Goal: Complete application form: Complete application form

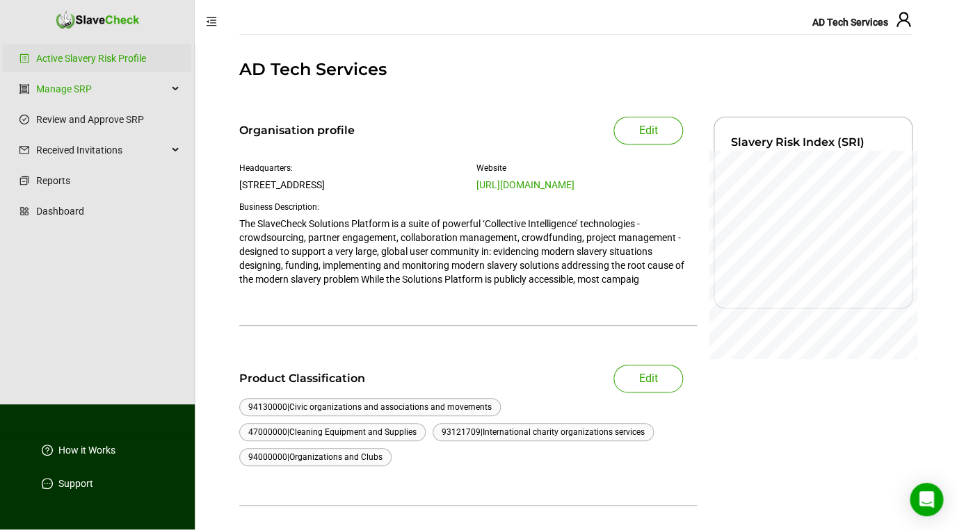
click at [842, 26] on span "AD Tech Services" at bounding box center [850, 22] width 76 height 11
click at [908, 19] on icon "user" at bounding box center [903, 19] width 17 height 17
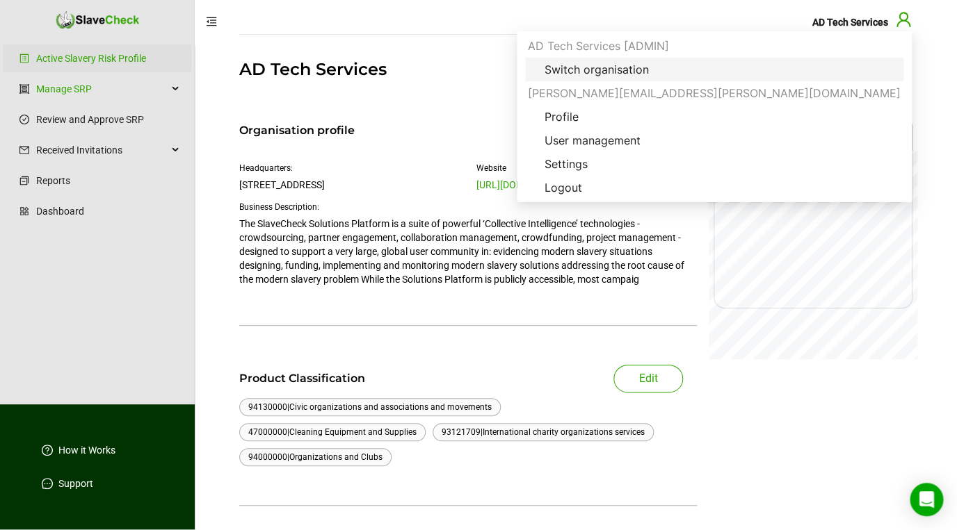
click at [660, 64] on span "Switch organisation" at bounding box center [596, 69] width 127 height 17
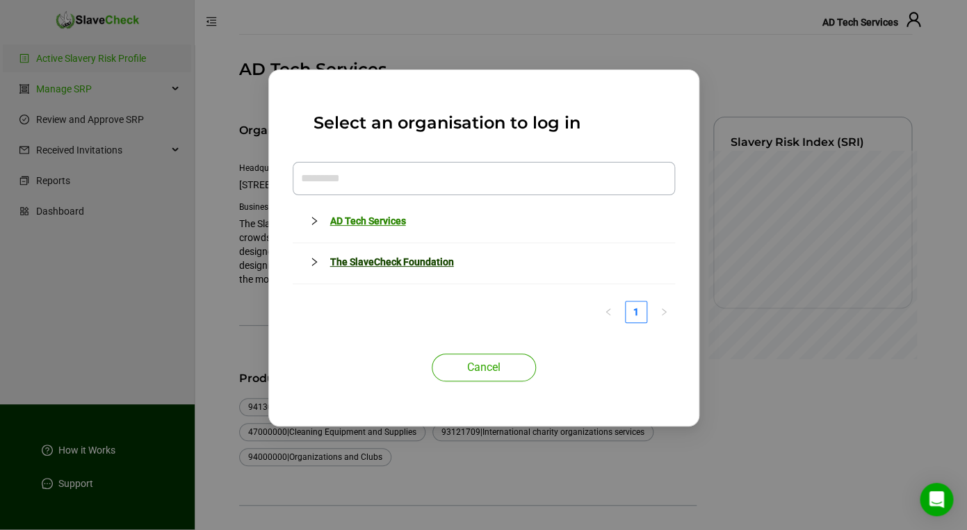
click at [443, 262] on link "The SlaveCheck Foundation" at bounding box center [392, 262] width 124 height 11
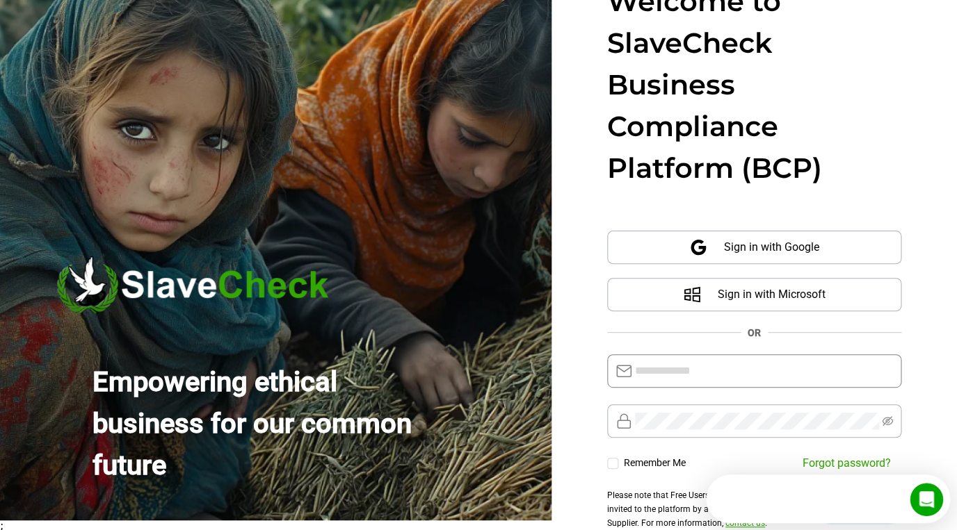
click at [680, 370] on input "text" at bounding box center [764, 371] width 258 height 17
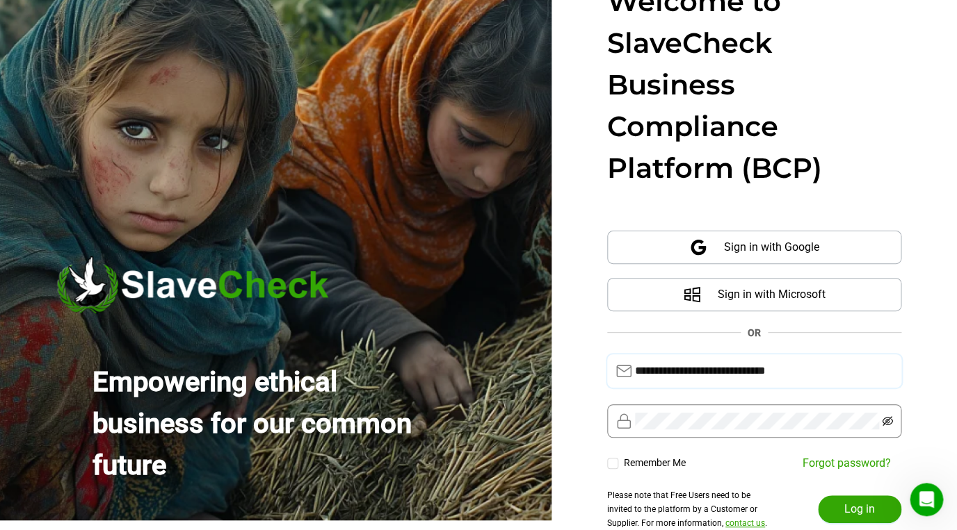
click at [888, 421] on icon "eye-invisible" at bounding box center [887, 422] width 3 height 3
type input "**********"
click at [838, 511] on button "Log in" at bounding box center [859, 510] width 83 height 28
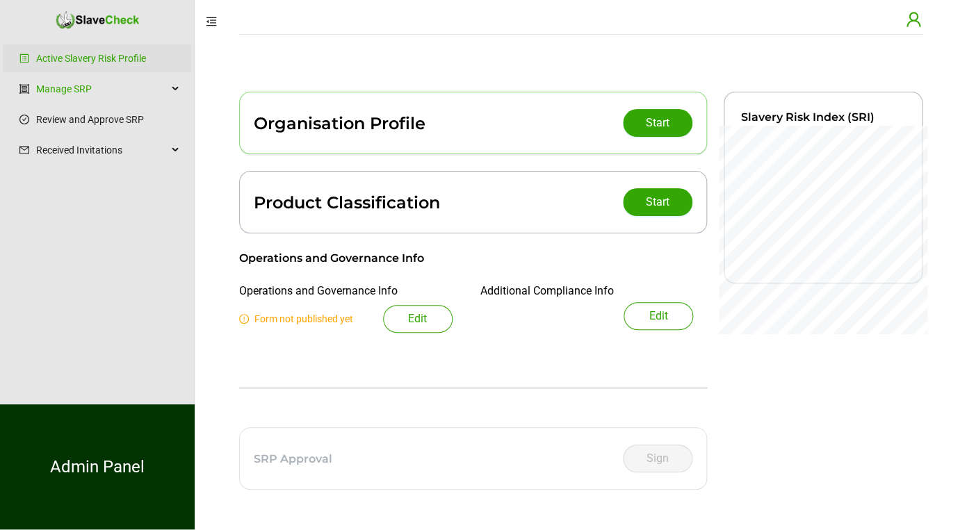
click at [914, 17] on icon "user" at bounding box center [913, 19] width 17 height 17
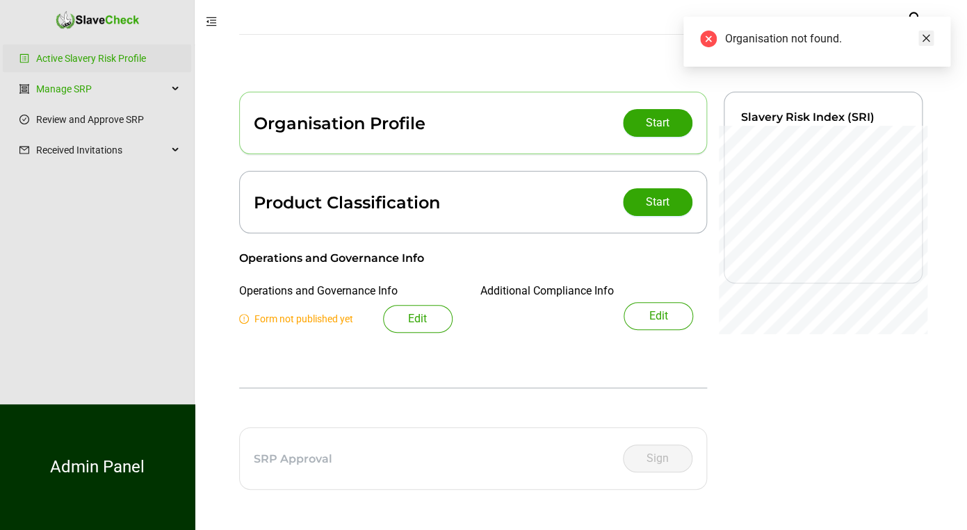
click at [923, 37] on icon "close" at bounding box center [926, 38] width 10 height 10
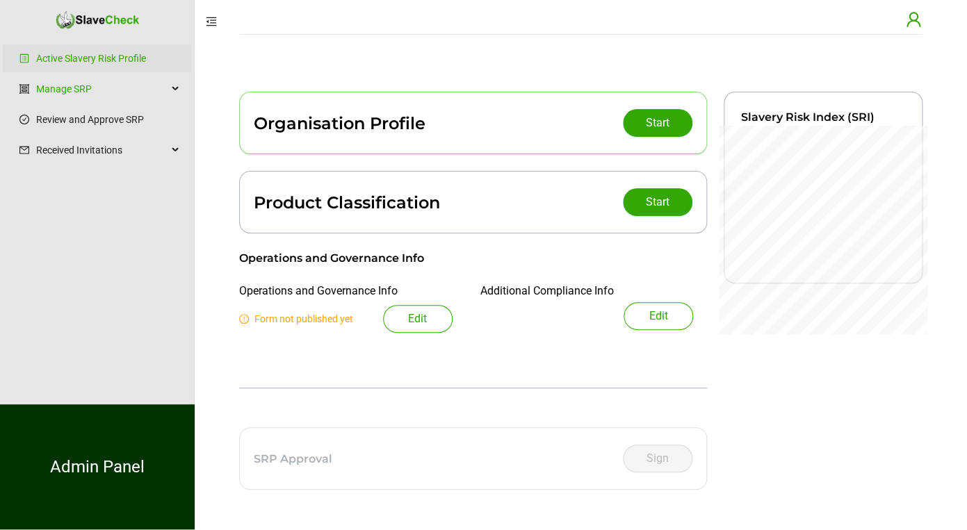
click at [915, 20] on icon "user" at bounding box center [914, 19] width 14 height 15
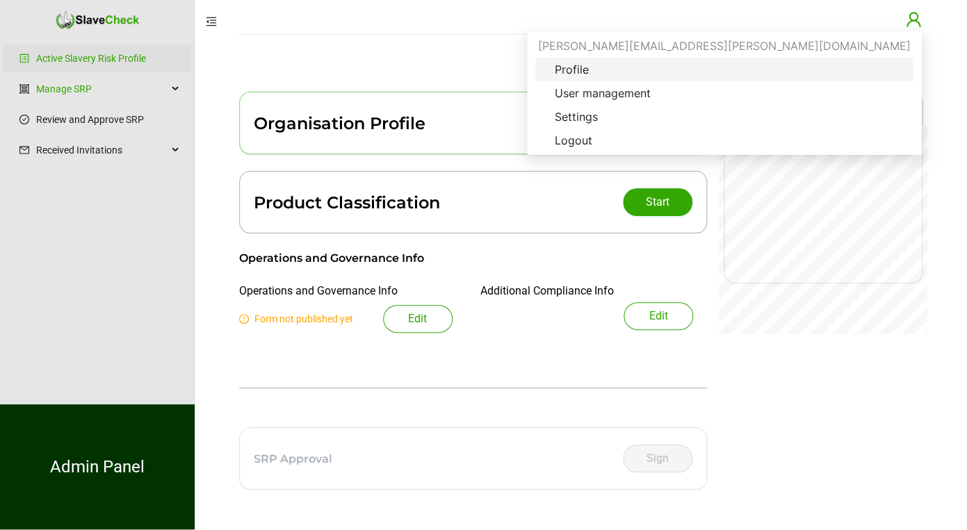
click at [828, 74] on span "Profile" at bounding box center [725, 69] width 362 height 17
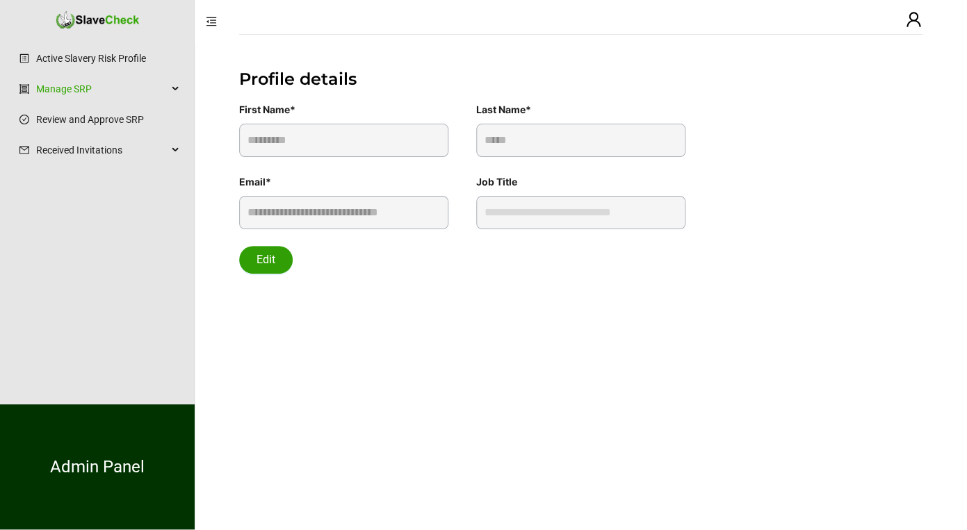
click at [277, 266] on button "Edit" at bounding box center [266, 260] width 54 height 28
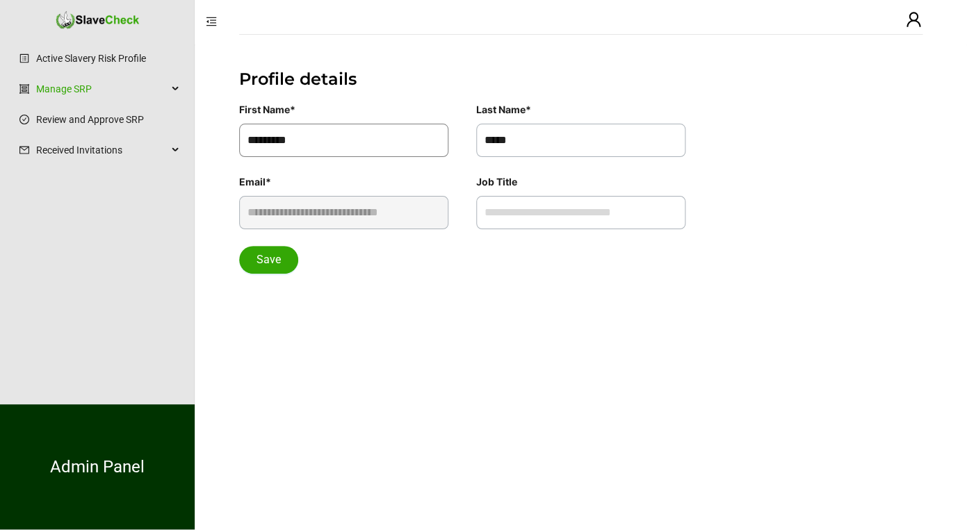
click at [375, 138] on input "*********" at bounding box center [343, 140] width 209 height 33
click at [337, 127] on input "*********" at bounding box center [343, 140] width 209 height 33
click at [916, 19] on icon "user" at bounding box center [914, 19] width 14 height 15
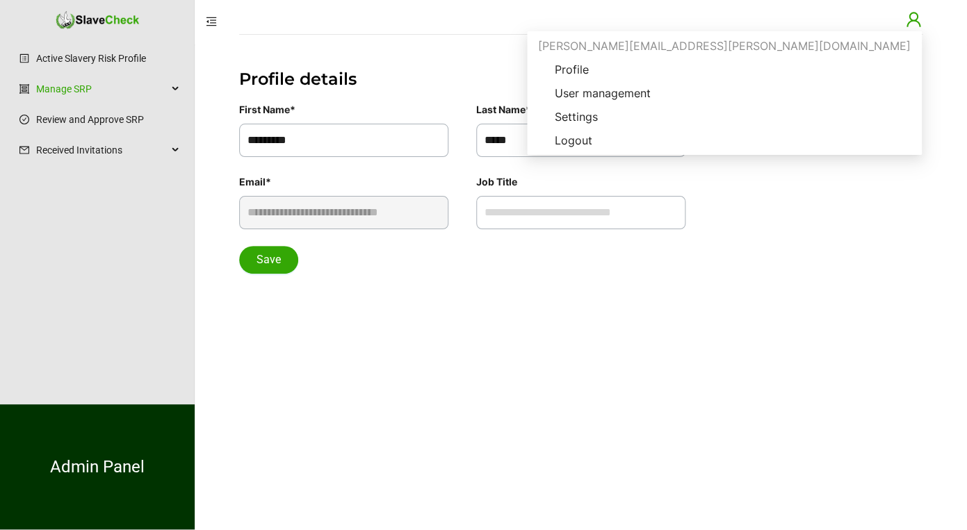
click at [818, 46] on div "alex.doyle+admin@slavecheck.org" at bounding box center [724, 46] width 389 height 24
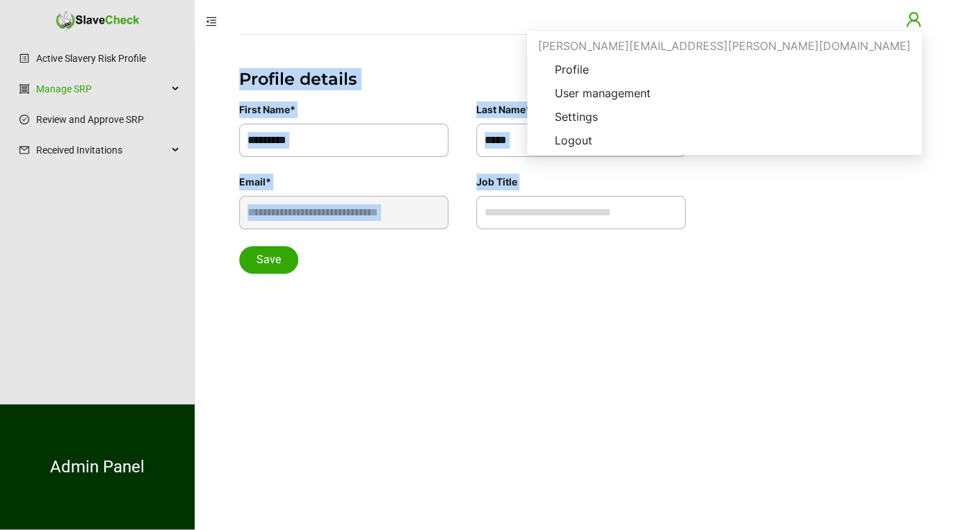
drag, startPoint x: 818, startPoint y: 46, endPoint x: 690, endPoint y: 51, distance: 128.0
click at [690, 51] on ul "alex.doyle+admin@slavecheck.org Profile User management Settings Logout" at bounding box center [724, 93] width 395 height 124
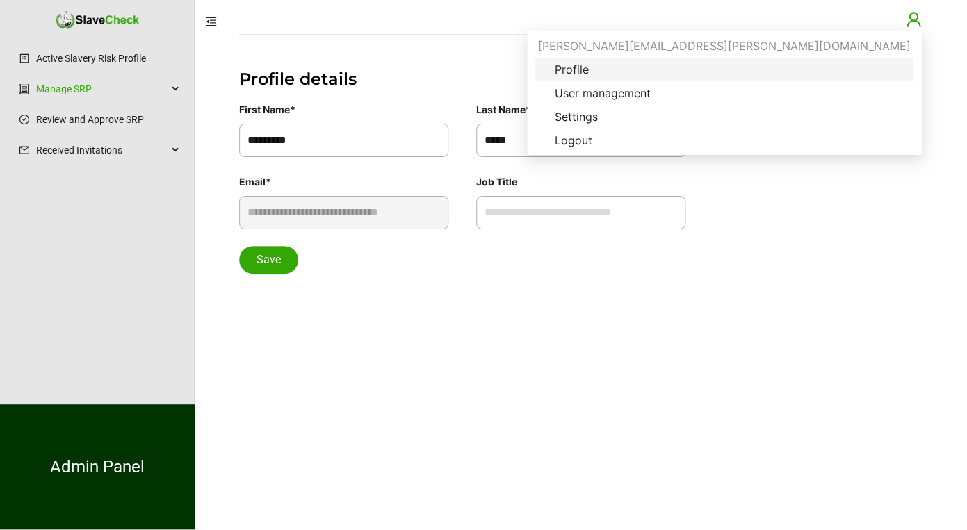
click at [844, 69] on span "Profile" at bounding box center [725, 69] width 362 height 17
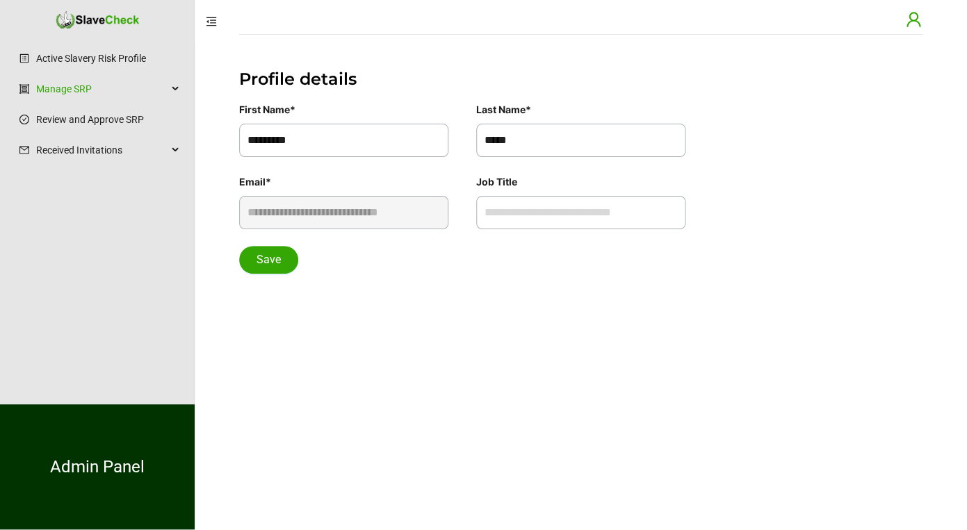
click at [918, 19] on icon "user" at bounding box center [913, 19] width 17 height 17
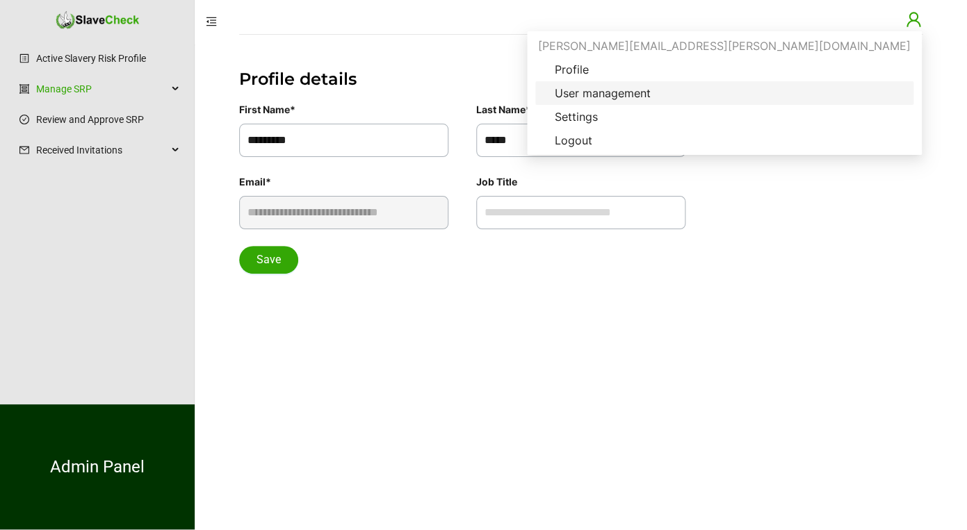
click at [662, 88] on span "User management" at bounding box center [603, 93] width 118 height 17
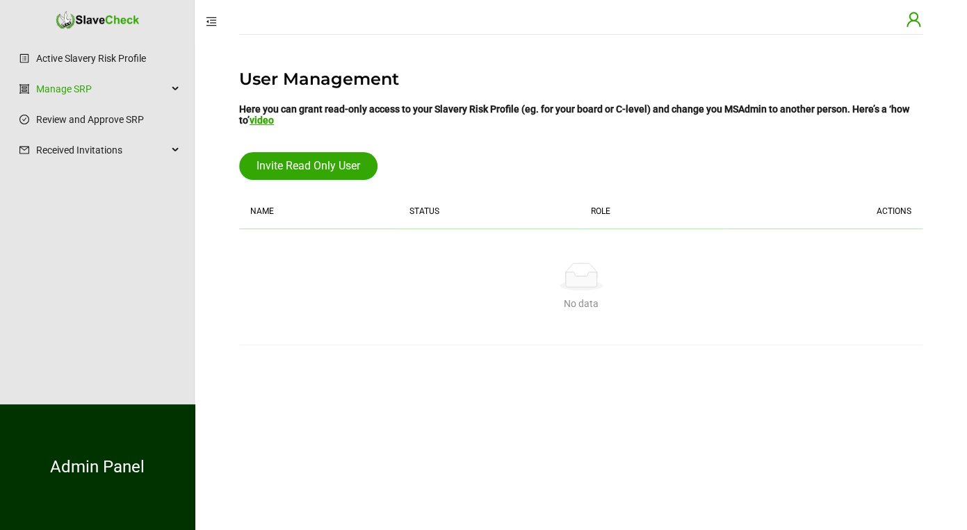
click at [920, 20] on icon "user" at bounding box center [913, 19] width 17 height 17
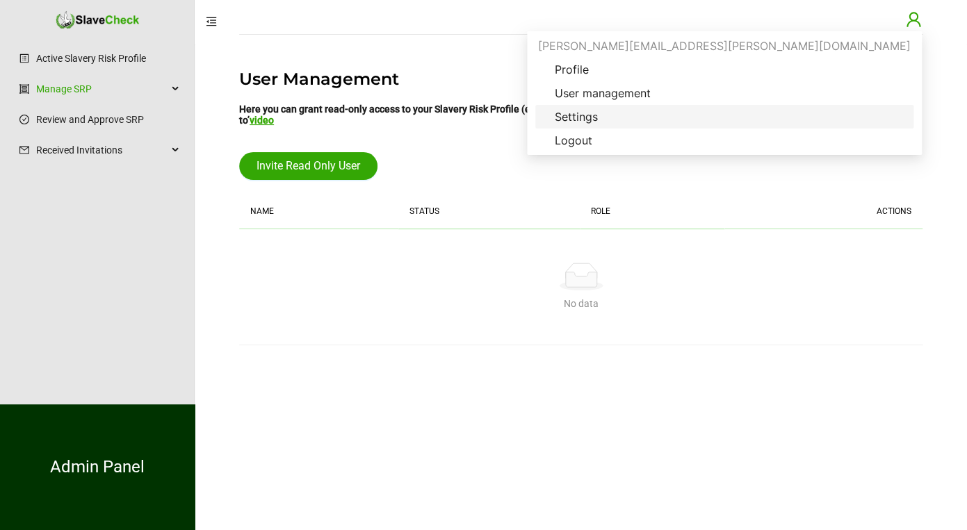
click at [609, 113] on span "Settings" at bounding box center [576, 116] width 65 height 17
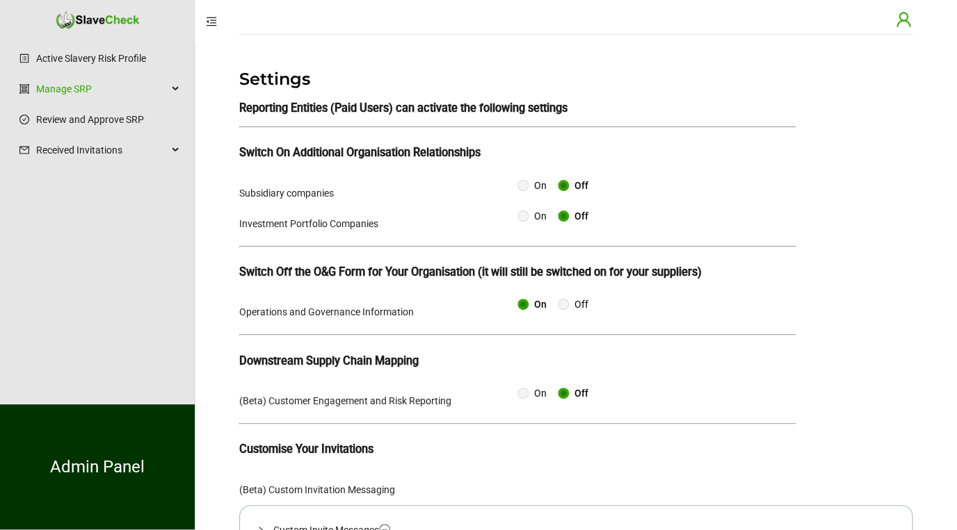
click at [896, 16] on icon "user" at bounding box center [903, 19] width 17 height 17
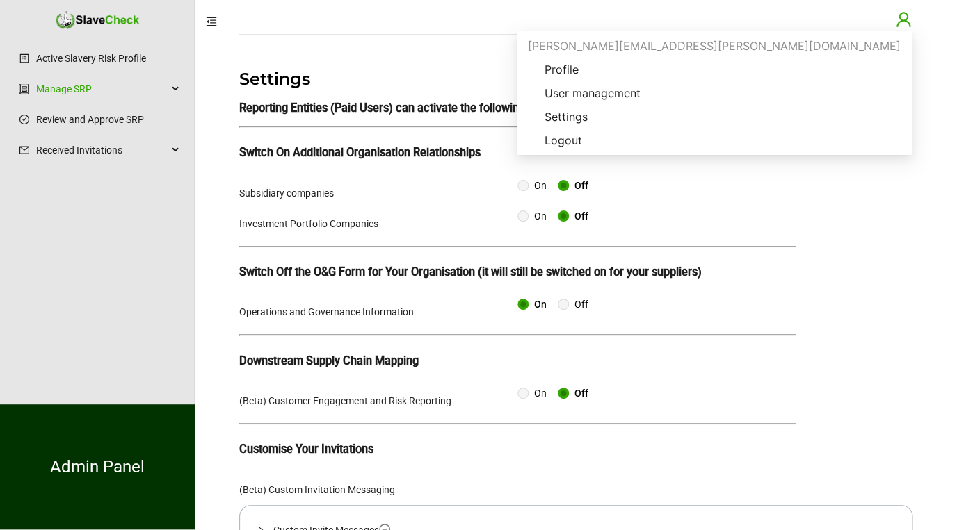
click at [843, 48] on div "alex.doyle+admin@slavecheck.org" at bounding box center [713, 46] width 389 height 24
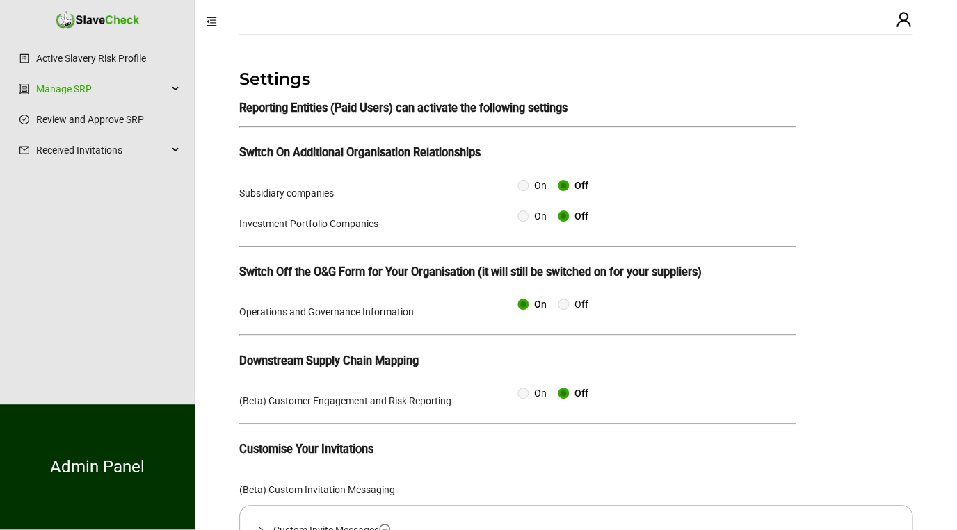
click at [212, 21] on icon "menu-fold" at bounding box center [211, 21] width 10 height 9
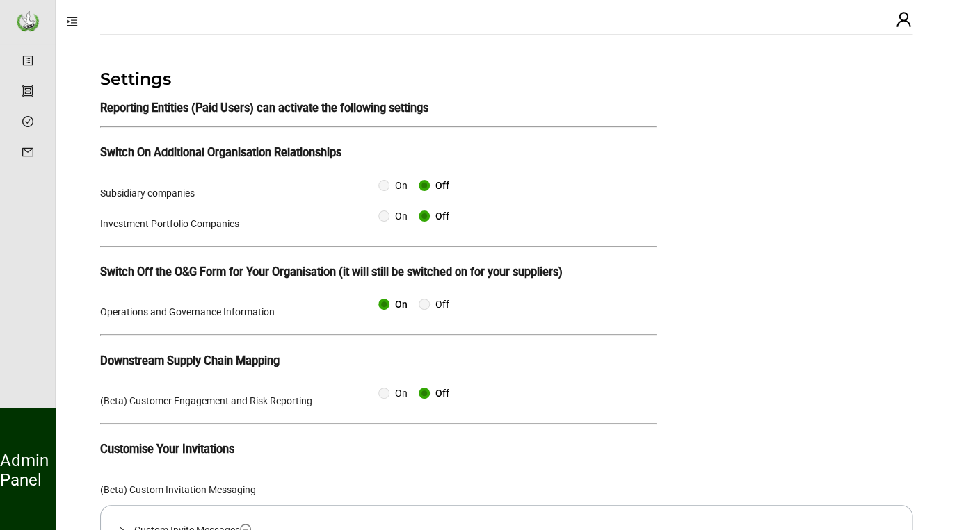
click at [26, 19] on img at bounding box center [28, 21] width 44 height 42
click at [40, 60] on link "Active Slavery Risk Profile" at bounding box center [95, 61] width 110 height 11
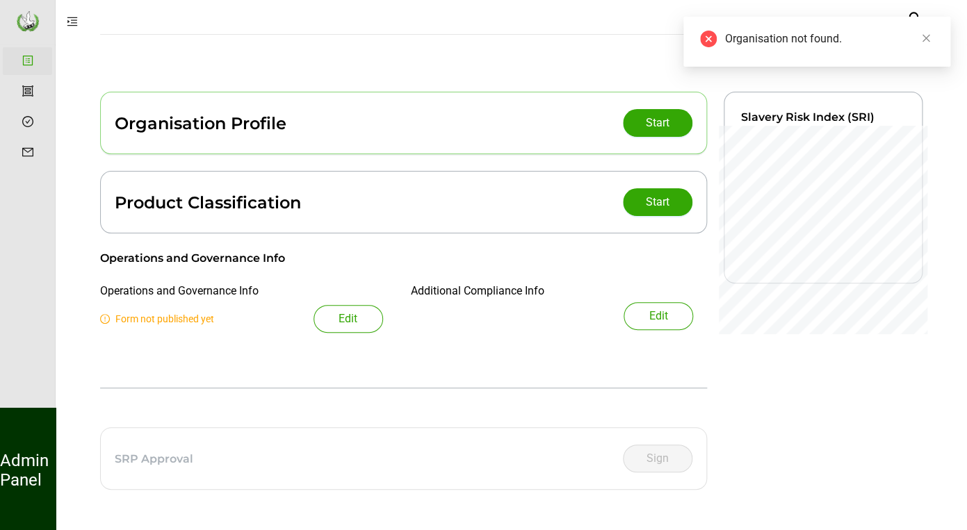
click at [710, 38] on icon "close-circle" at bounding box center [708, 39] width 17 height 17
click at [707, 36] on icon "close-circle" at bounding box center [708, 39] width 17 height 17
click at [25, 19] on img at bounding box center [28, 21] width 44 height 42
click at [914, 14] on icon "user" at bounding box center [914, 19] width 14 height 15
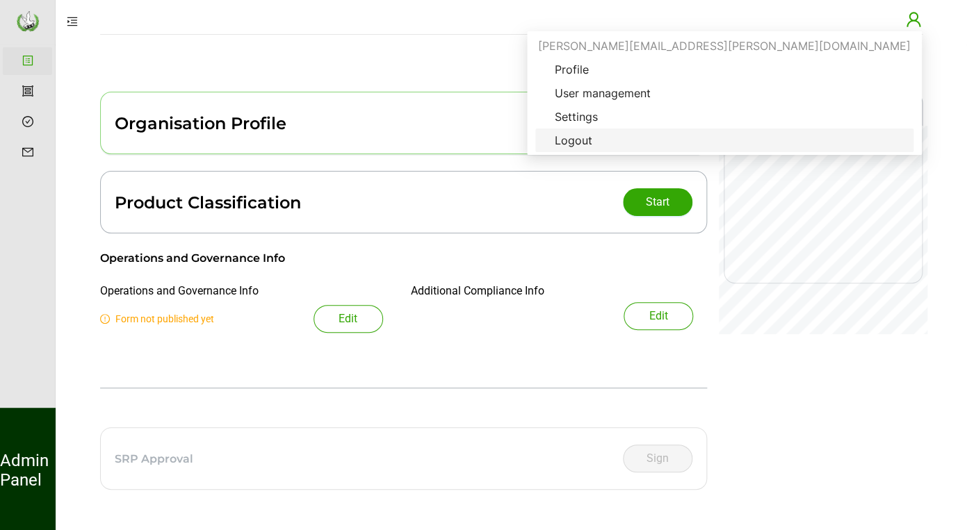
click at [603, 137] on span "Logout" at bounding box center [574, 140] width 60 height 17
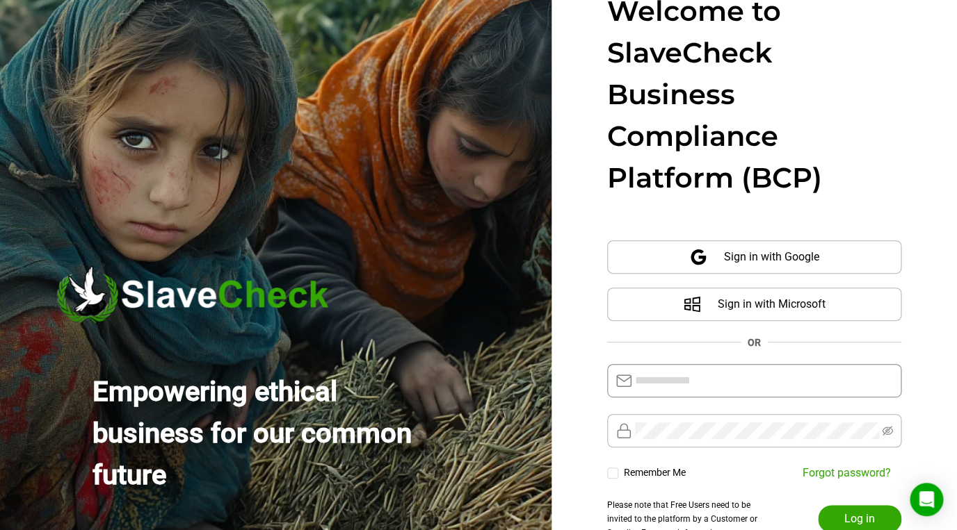
click at [690, 387] on input "text" at bounding box center [764, 381] width 258 height 17
click at [886, 430] on icon "eye-invisible" at bounding box center [887, 430] width 11 height 11
type input "**********"
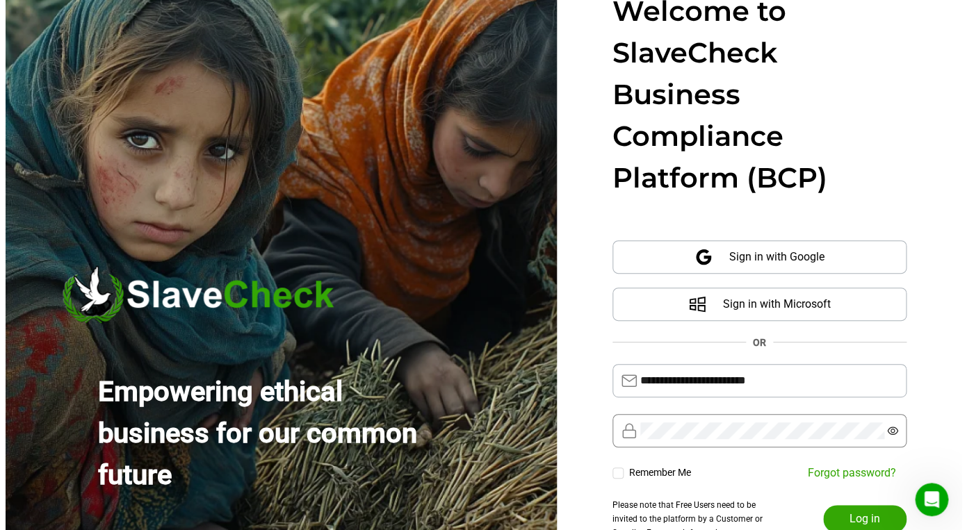
scroll to position [10, 0]
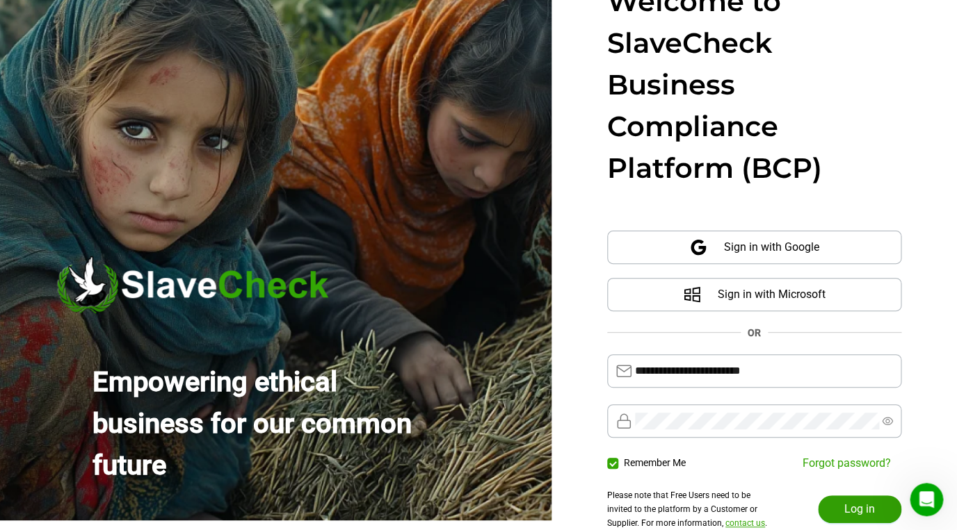
click at [856, 510] on span "Log in" at bounding box center [859, 509] width 31 height 17
click at [852, 513] on span "Log in" at bounding box center [859, 509] width 31 height 17
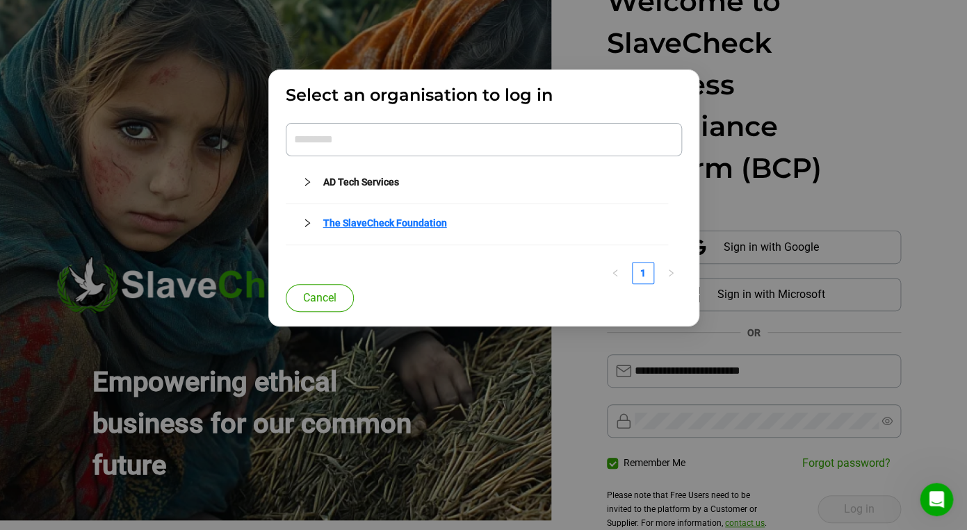
click at [437, 222] on link "The SlaveCheck Foundation" at bounding box center [385, 223] width 124 height 11
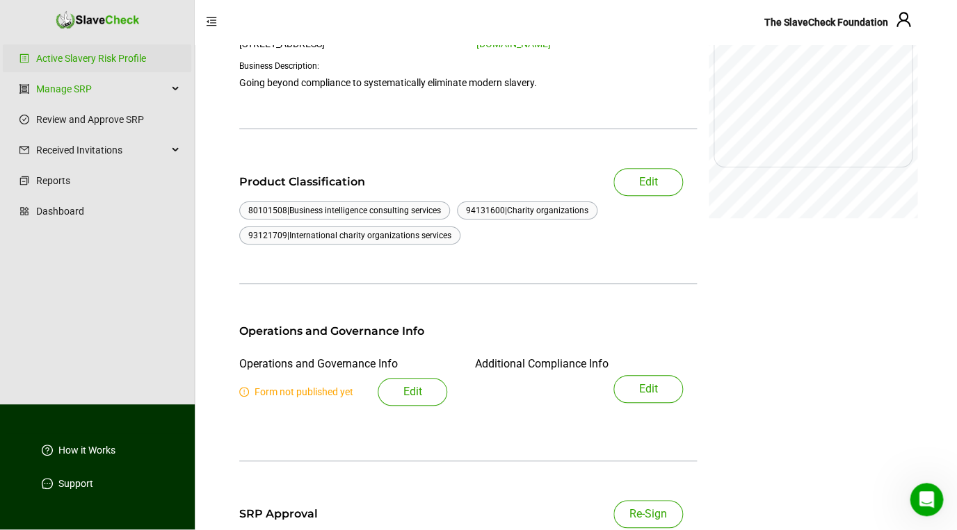
scroll to position [142, 0]
click at [321, 398] on div "Form not published yet Edit" at bounding box center [343, 392] width 208 height 28
click at [403, 396] on span "Edit" at bounding box center [412, 391] width 19 height 17
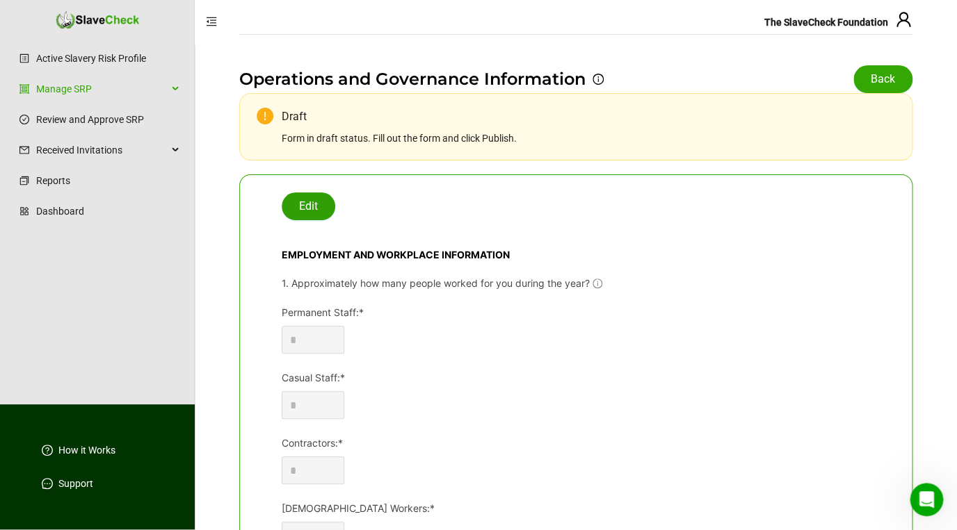
click at [308, 204] on span "Edit" at bounding box center [308, 206] width 19 height 17
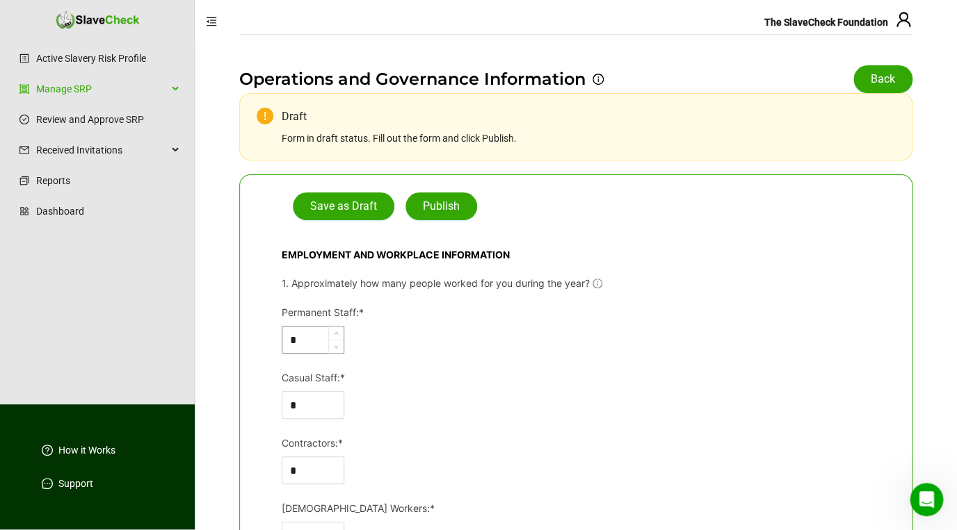
drag, startPoint x: 314, startPoint y: 343, endPoint x: 282, endPoint y: 342, distance: 32.7
click at [282, 342] on input "*" at bounding box center [312, 340] width 61 height 26
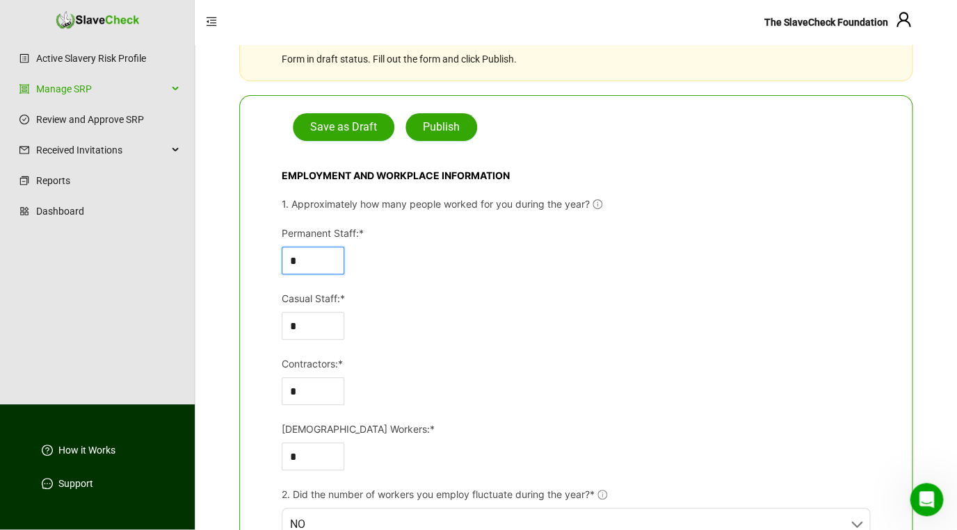
scroll to position [87, 0]
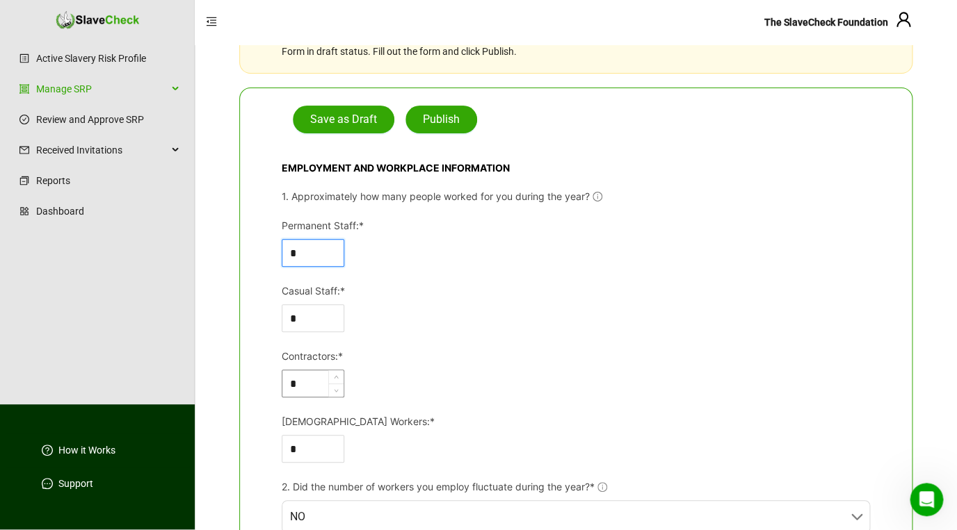
type input "*"
click at [318, 382] on input "*" at bounding box center [312, 384] width 61 height 26
drag, startPoint x: 317, startPoint y: 382, endPoint x: 299, endPoint y: 381, distance: 18.1
click at [300, 384] on input "*" at bounding box center [312, 384] width 61 height 26
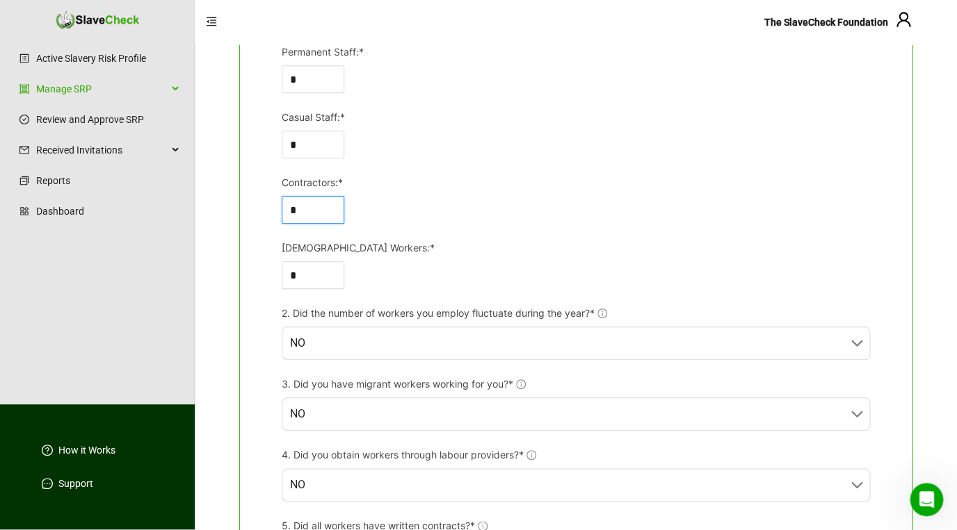
scroll to position [261, 0]
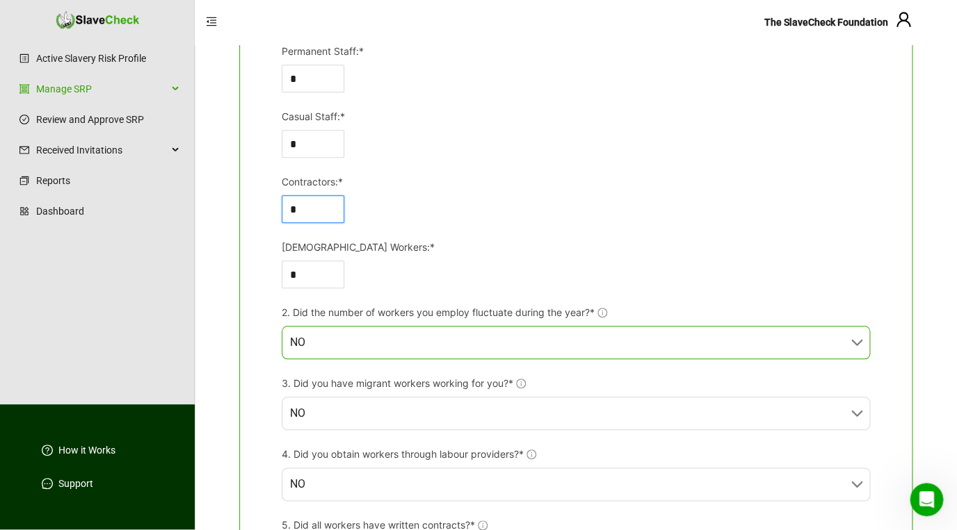
click at [415, 350] on span "NO" at bounding box center [575, 343] width 571 height 32
type input "*"
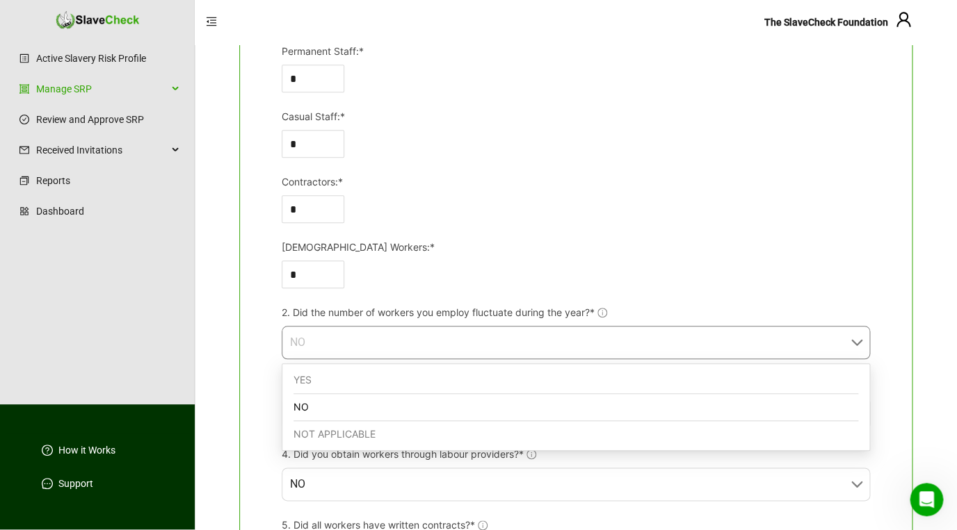
click at [398, 405] on div "NO" at bounding box center [575, 407] width 565 height 27
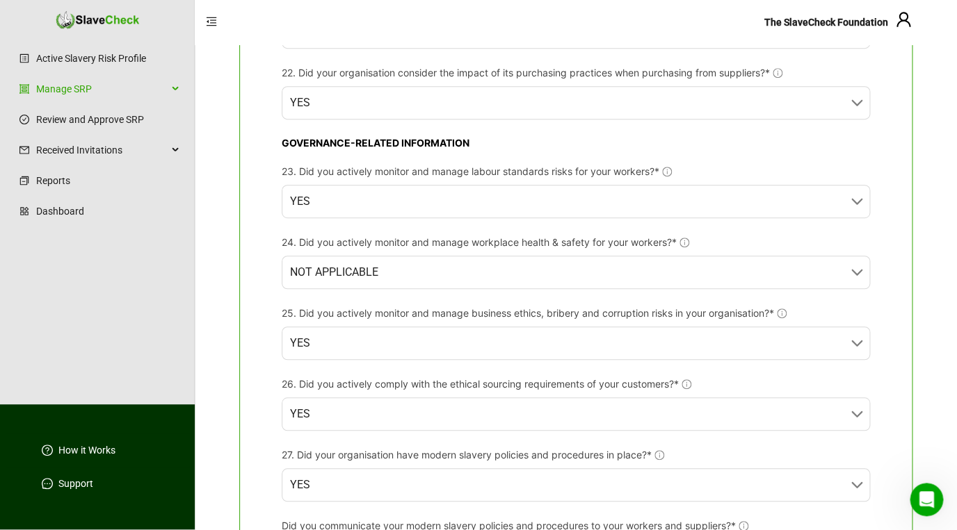
scroll to position [2355, 0]
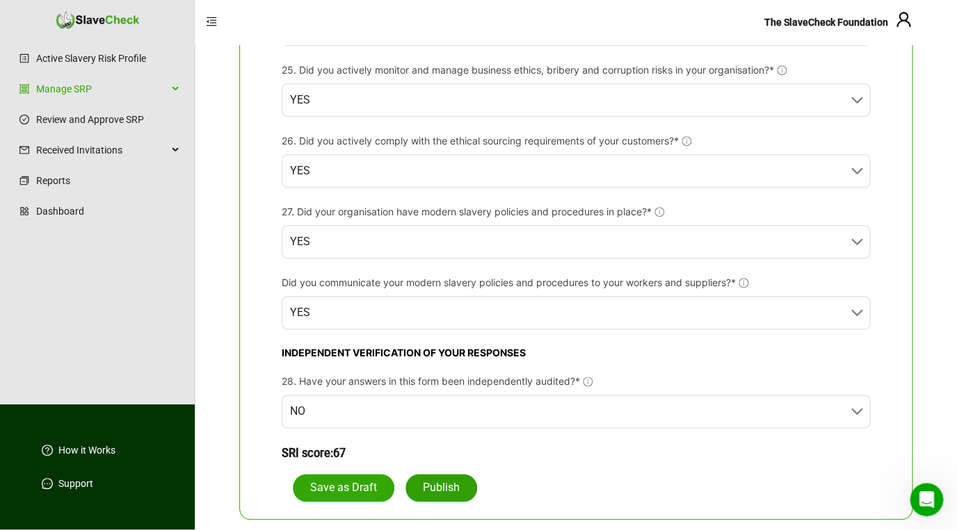
click at [447, 487] on span "Publish" at bounding box center [441, 488] width 37 height 17
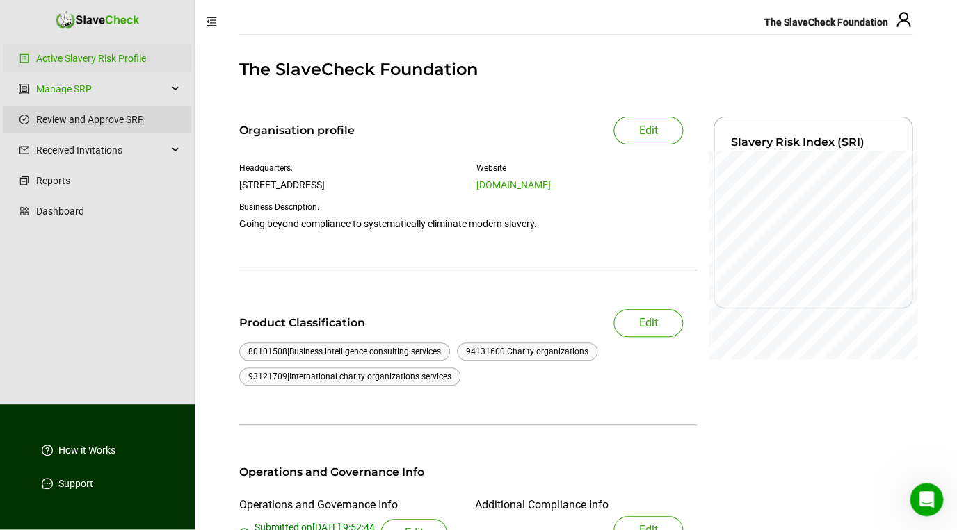
click at [62, 125] on link "Review and Approve SRP" at bounding box center [108, 120] width 144 height 28
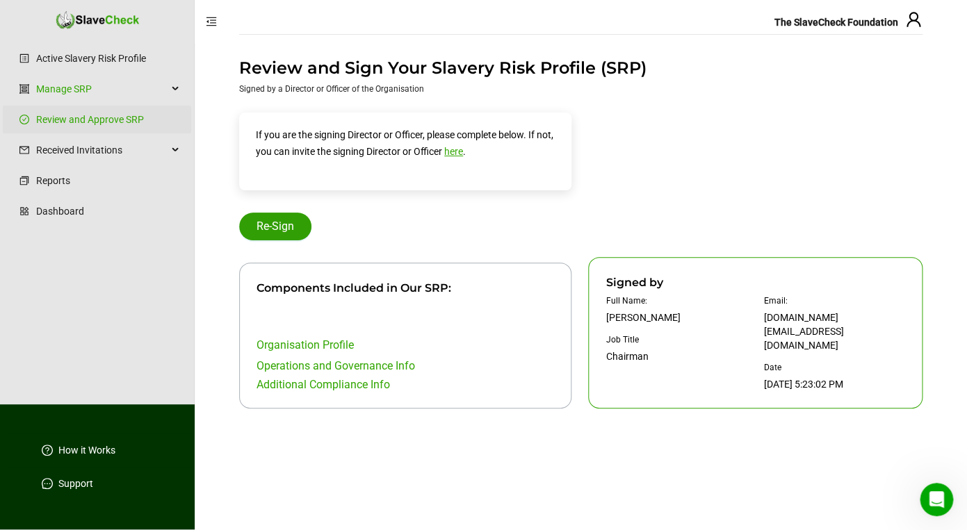
click at [263, 231] on span "Re-Sign" at bounding box center [276, 226] width 38 height 17
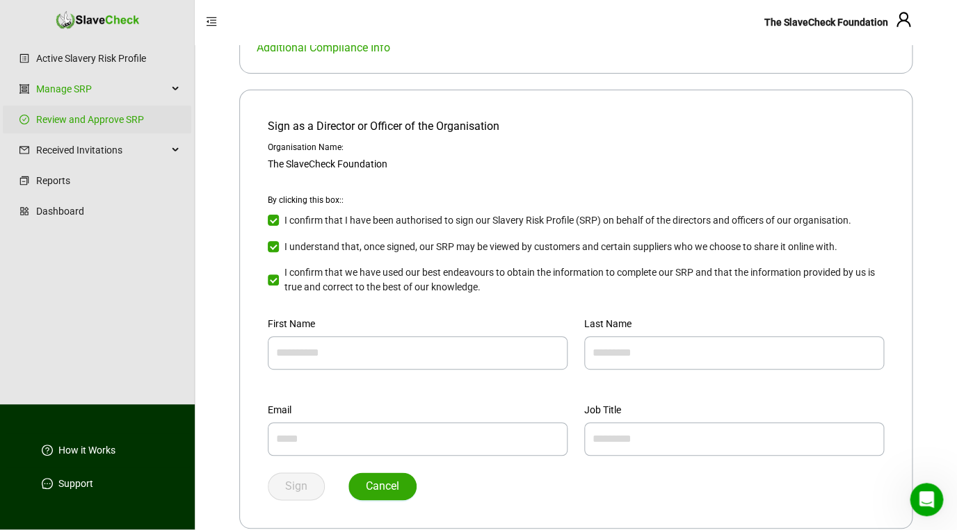
scroll to position [254, 0]
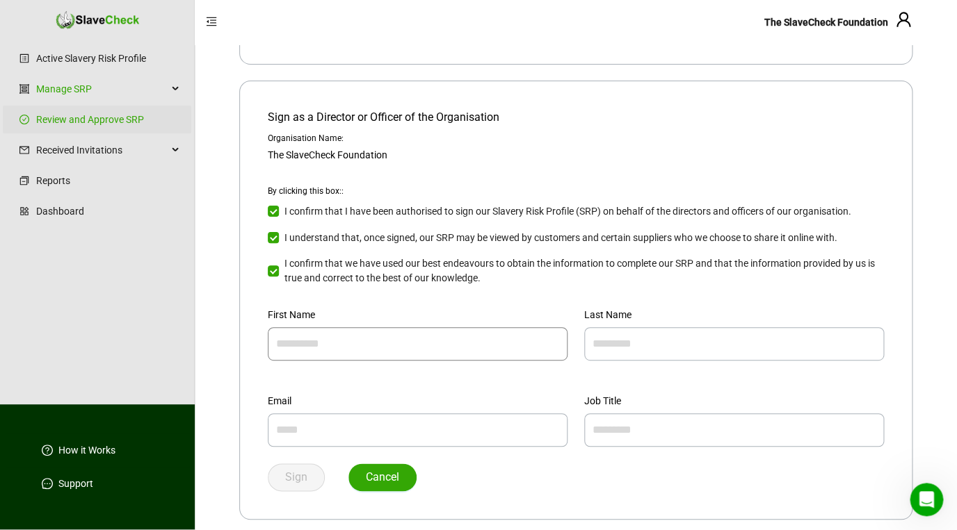
click at [327, 343] on input "text" at bounding box center [418, 343] width 300 height 33
type input "*********"
type input "*****"
drag, startPoint x: 409, startPoint y: 432, endPoint x: 255, endPoint y: 423, distance: 153.9
click at [268, 424] on input "**********" at bounding box center [418, 430] width 300 height 33
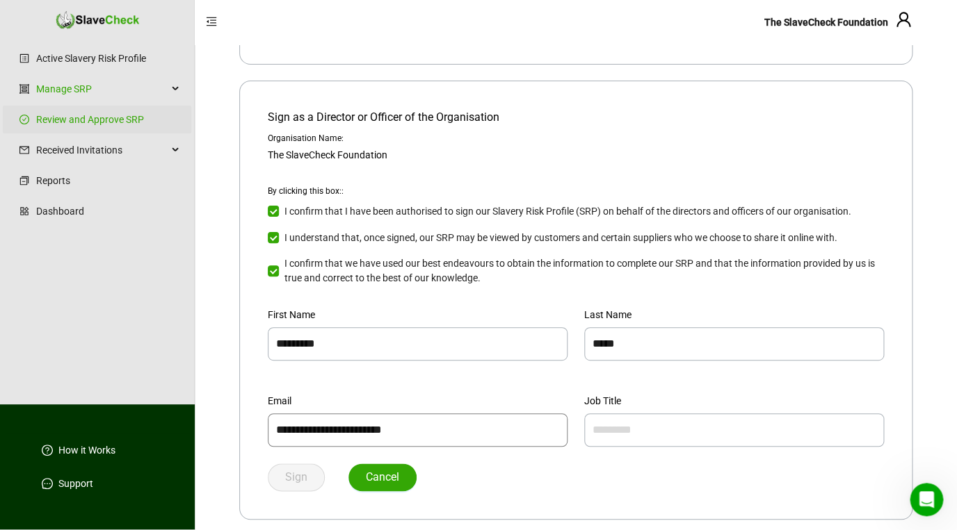
type input "**********"
click at [594, 429] on input "********" at bounding box center [734, 430] width 300 height 33
type input "**********"
click at [284, 476] on button "Sign" at bounding box center [296, 478] width 57 height 28
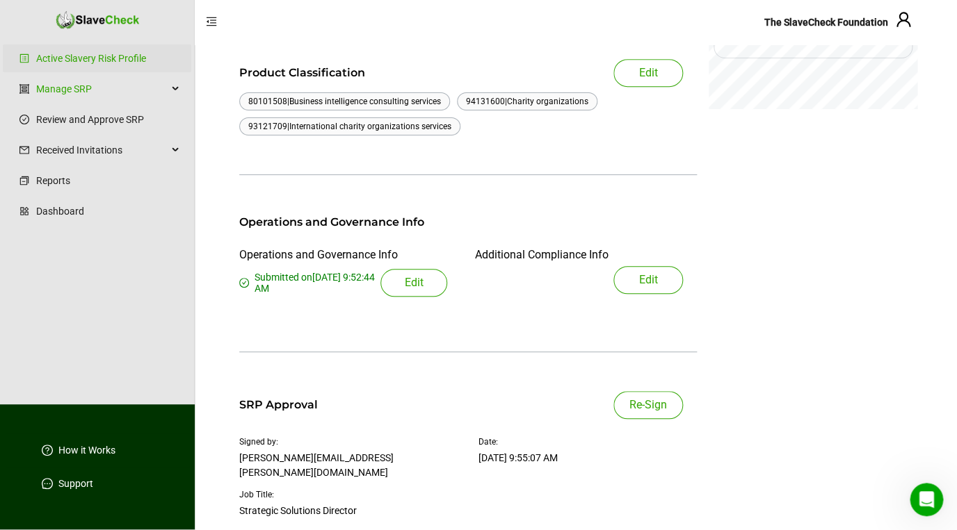
scroll to position [252, 0]
click at [640, 276] on span "Edit" at bounding box center [648, 278] width 19 height 17
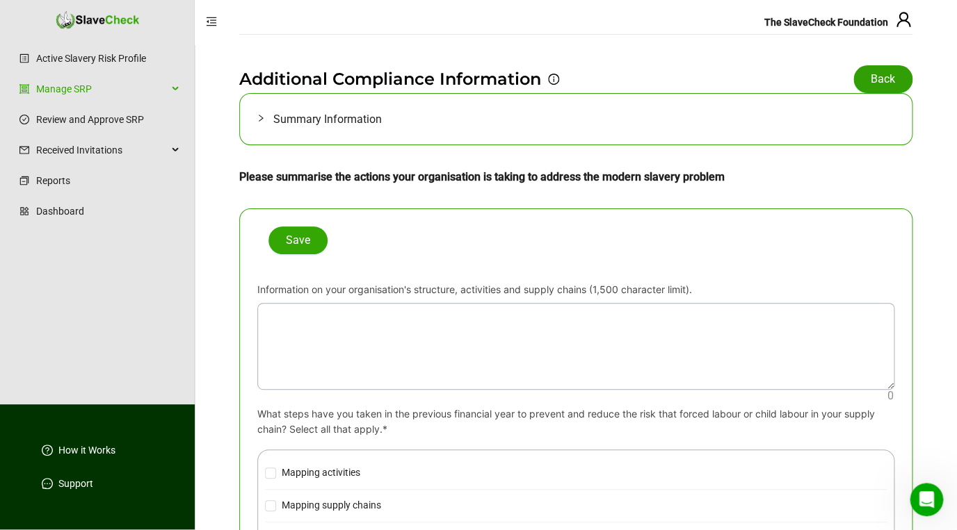
click at [873, 74] on span "Back" at bounding box center [882, 79] width 24 height 17
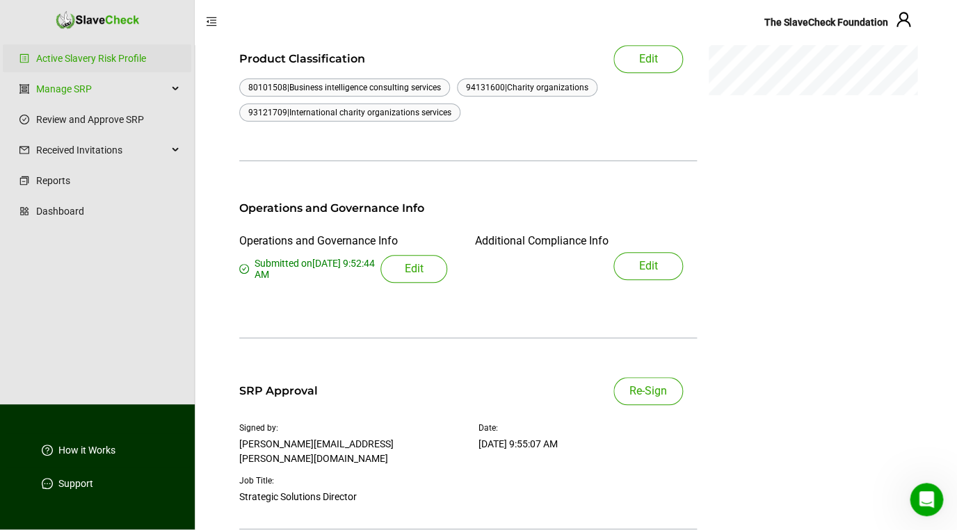
scroll to position [296, 0]
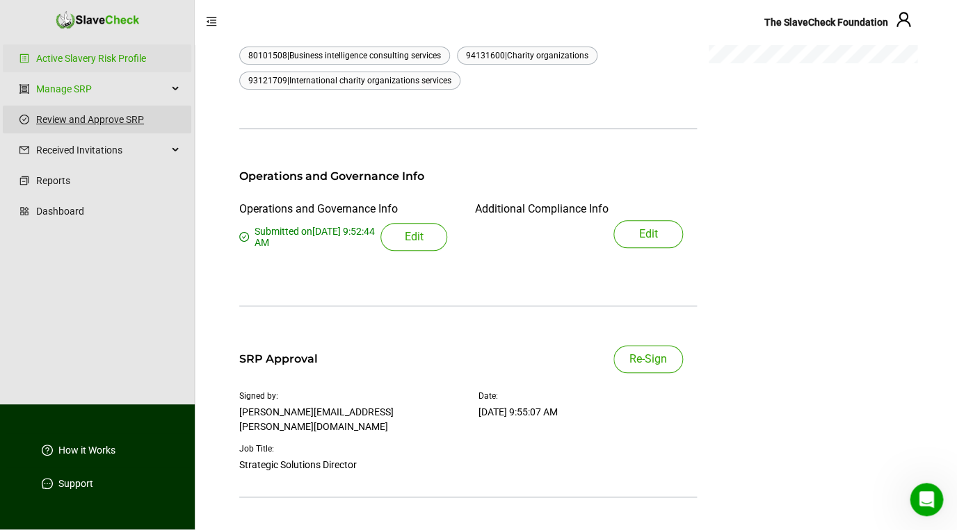
click at [76, 124] on link "Review and Approve SRP" at bounding box center [108, 120] width 144 height 28
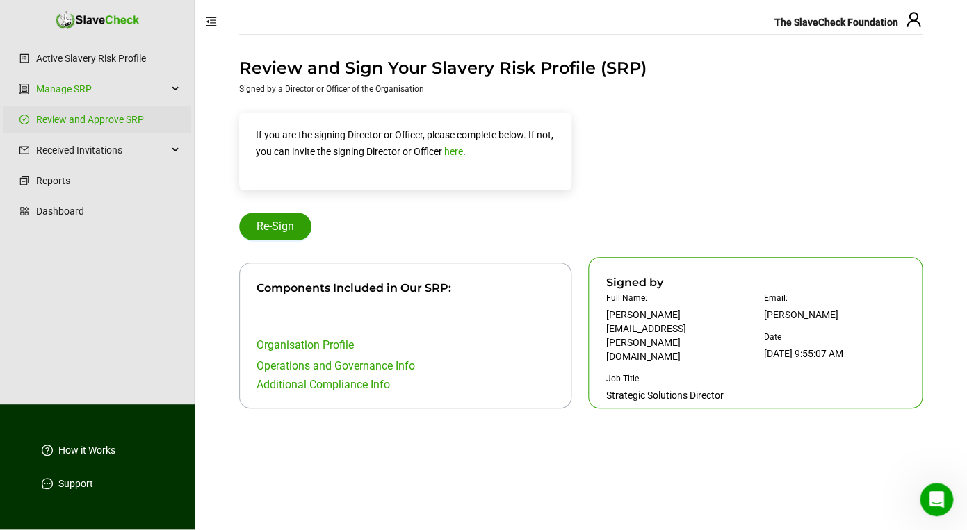
click at [273, 227] on span "Re-Sign" at bounding box center [276, 226] width 38 height 17
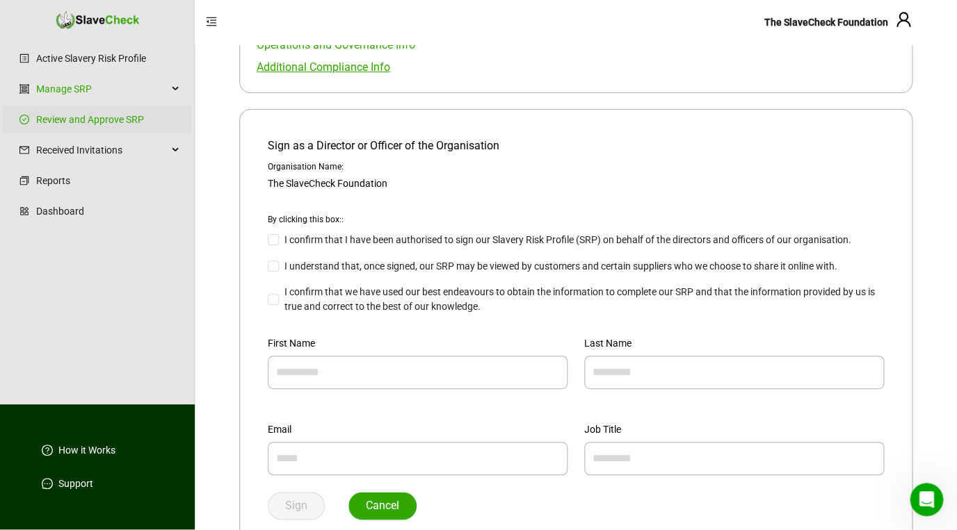
scroll to position [254, 0]
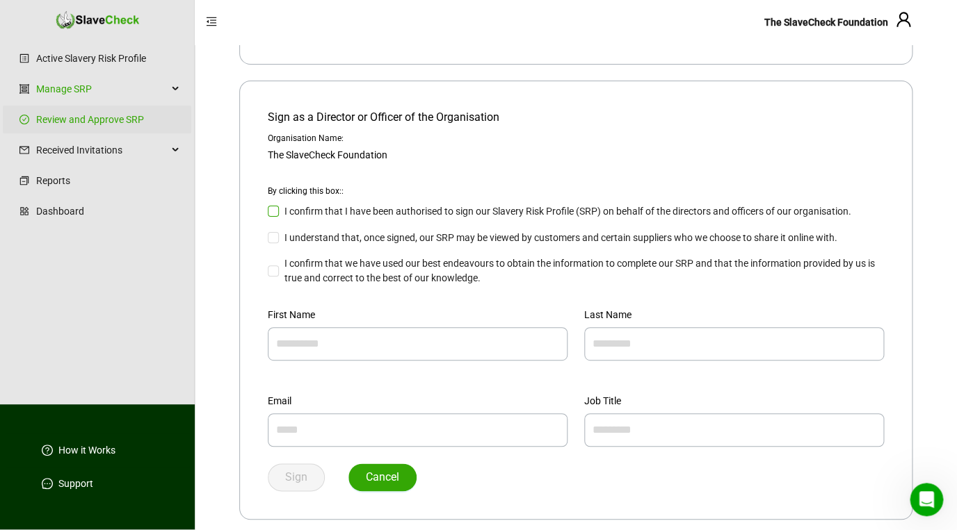
click at [276, 205] on label "I confirm that I have been authorised to sign our Slavery Risk Profile (SRP) on…" at bounding box center [562, 211] width 589 height 15
click at [343, 350] on input "text" at bounding box center [418, 343] width 300 height 33
type input "*********"
type input "*****"
drag, startPoint x: 390, startPoint y: 427, endPoint x: 190, endPoint y: 427, distance: 199.5
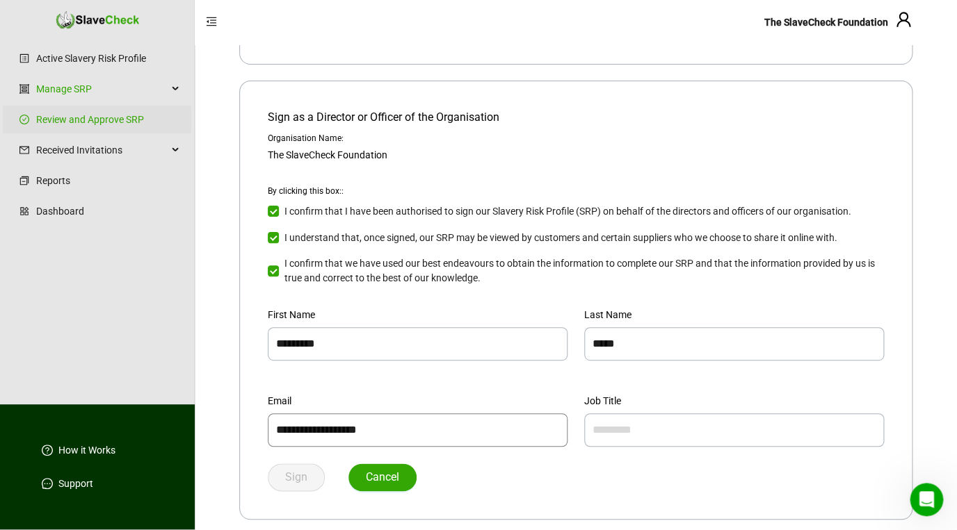
click at [268, 427] on input "**********" at bounding box center [418, 430] width 300 height 33
type input "**********"
click at [300, 476] on span "Sign" at bounding box center [296, 477] width 22 height 17
